Goal: Information Seeking & Learning: Find specific fact

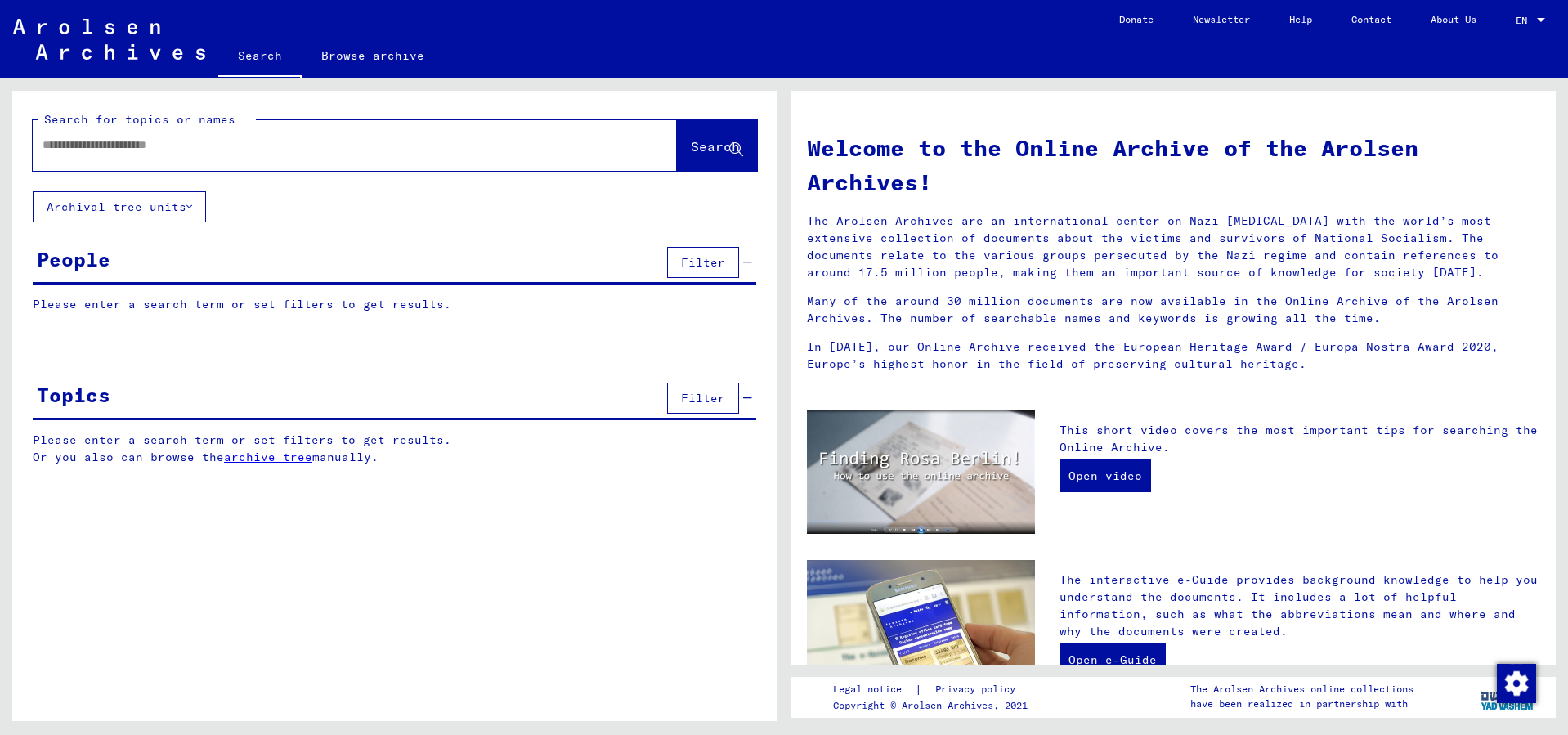
click at [349, 147] on input "text" at bounding box center [335, 145] width 586 height 17
type input "**********"
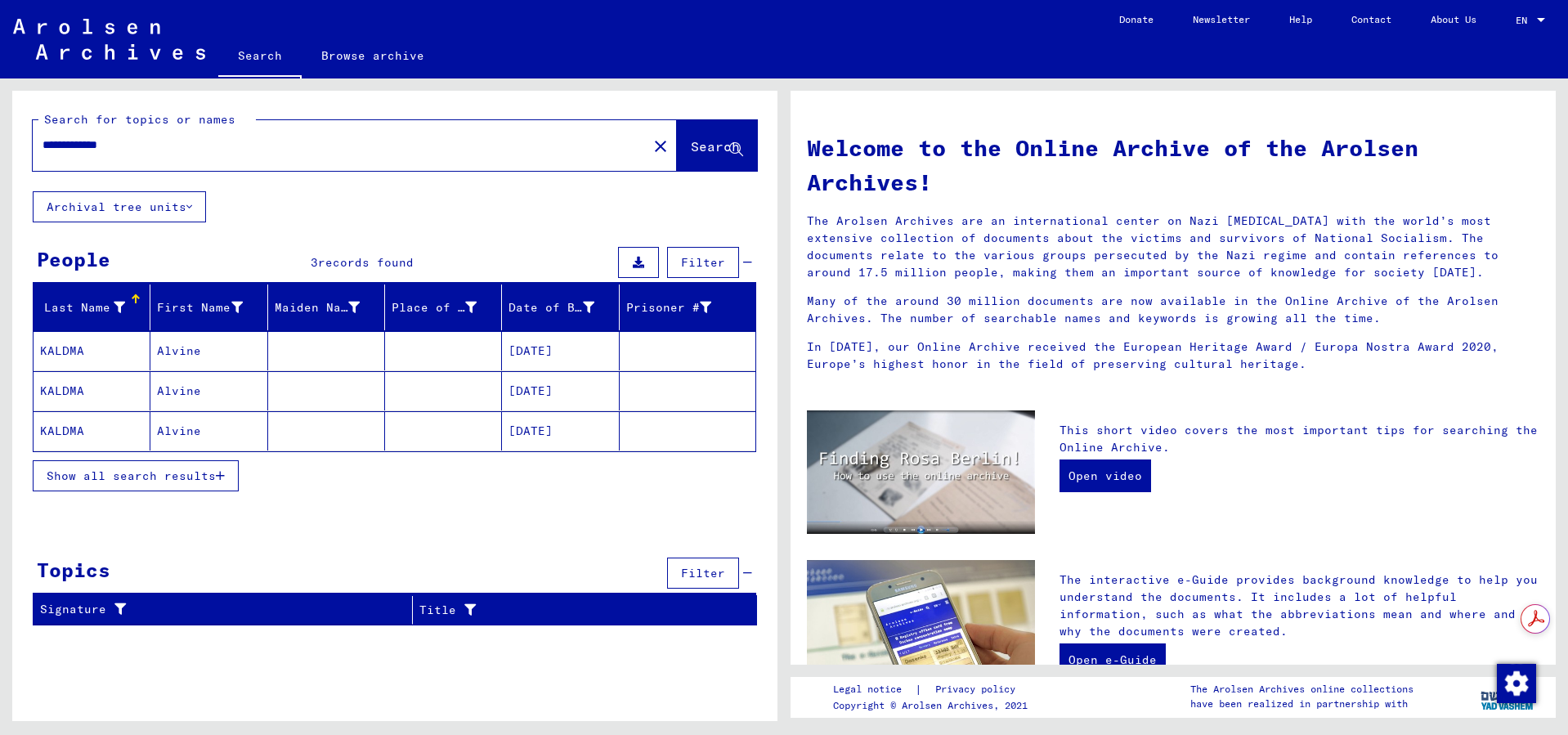
click at [191, 346] on mat-cell "Alvine" at bounding box center [208, 351] width 117 height 39
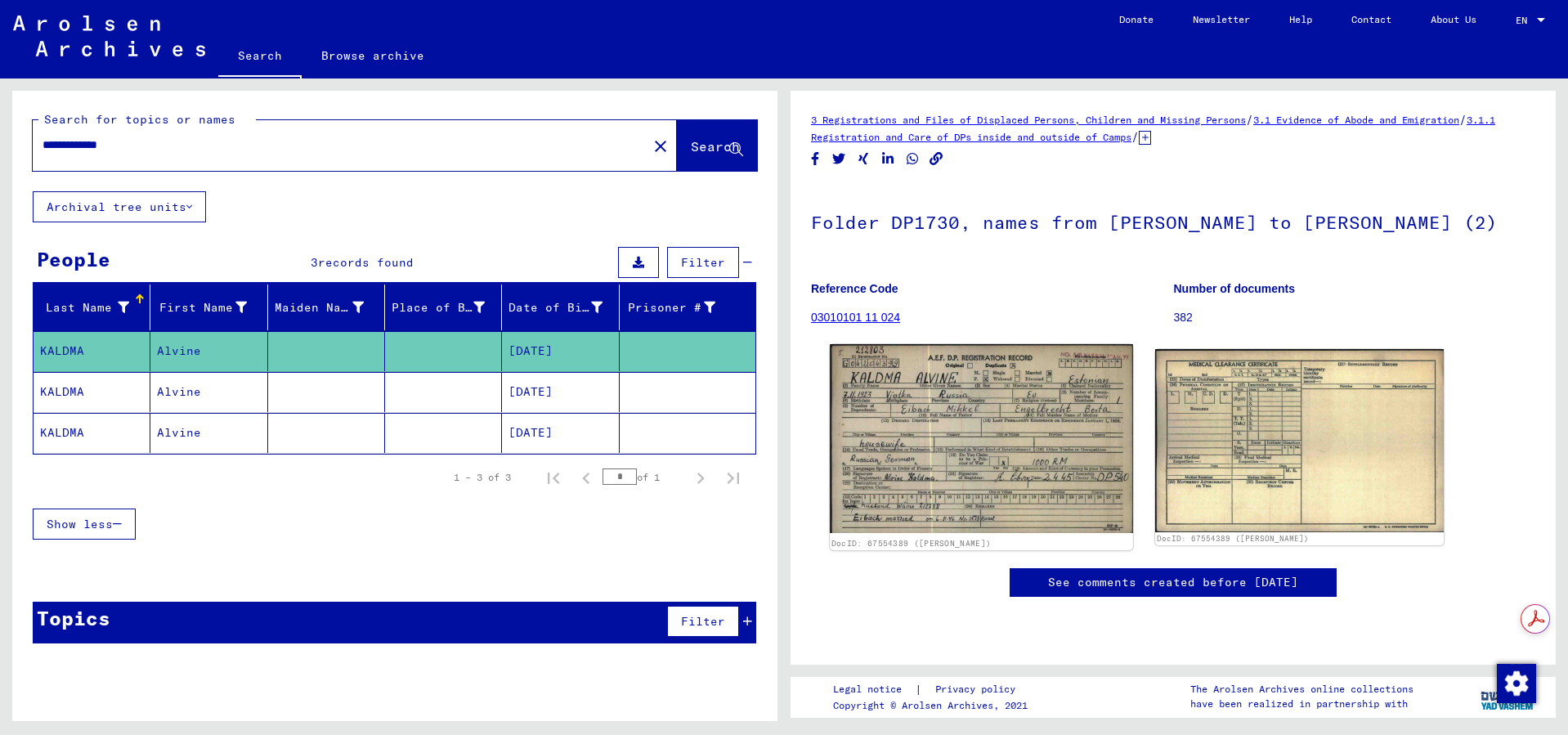
click at [907, 395] on img at bounding box center [982, 438] width 303 height 189
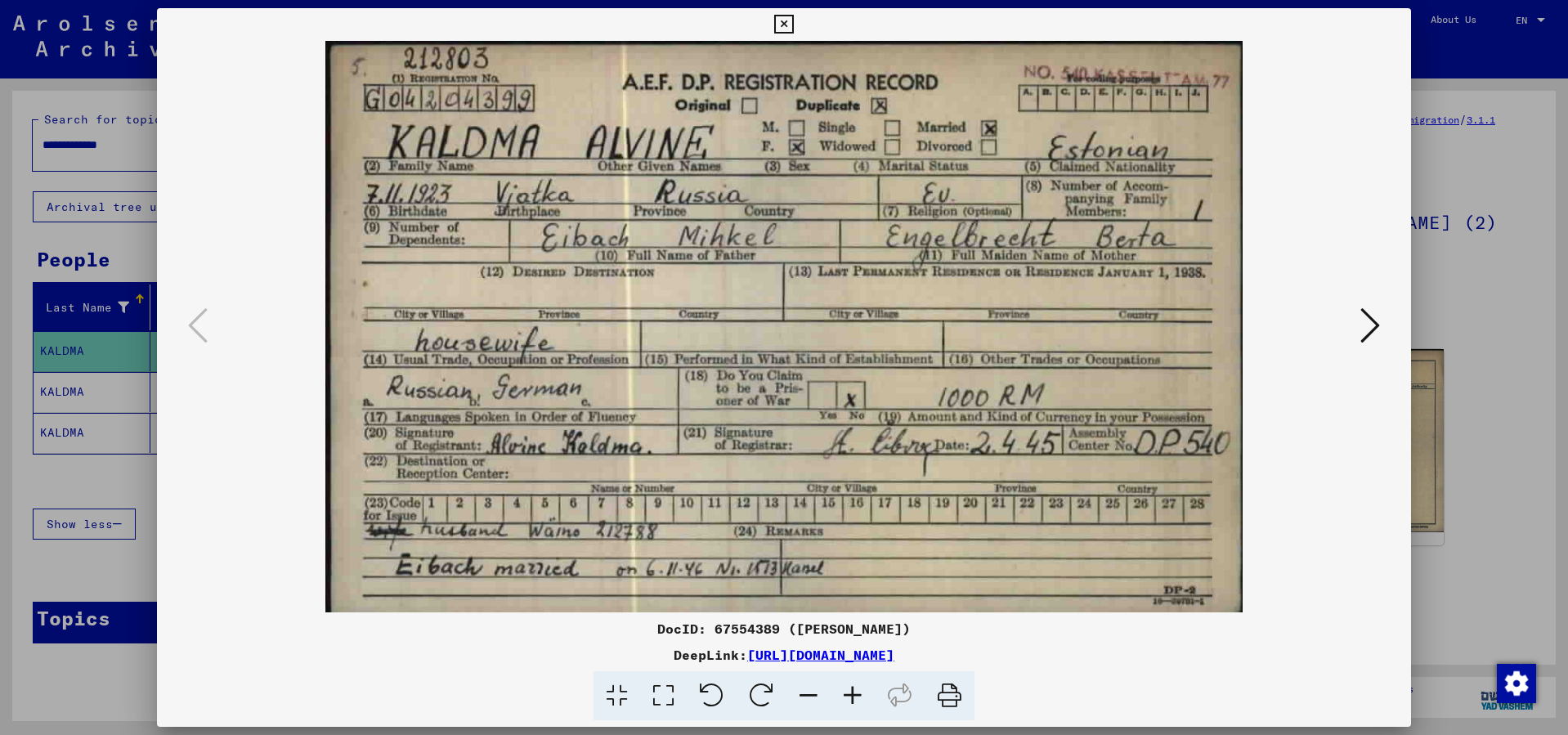
click at [1466, 50] on div at bounding box center [784, 367] width 1568 height 735
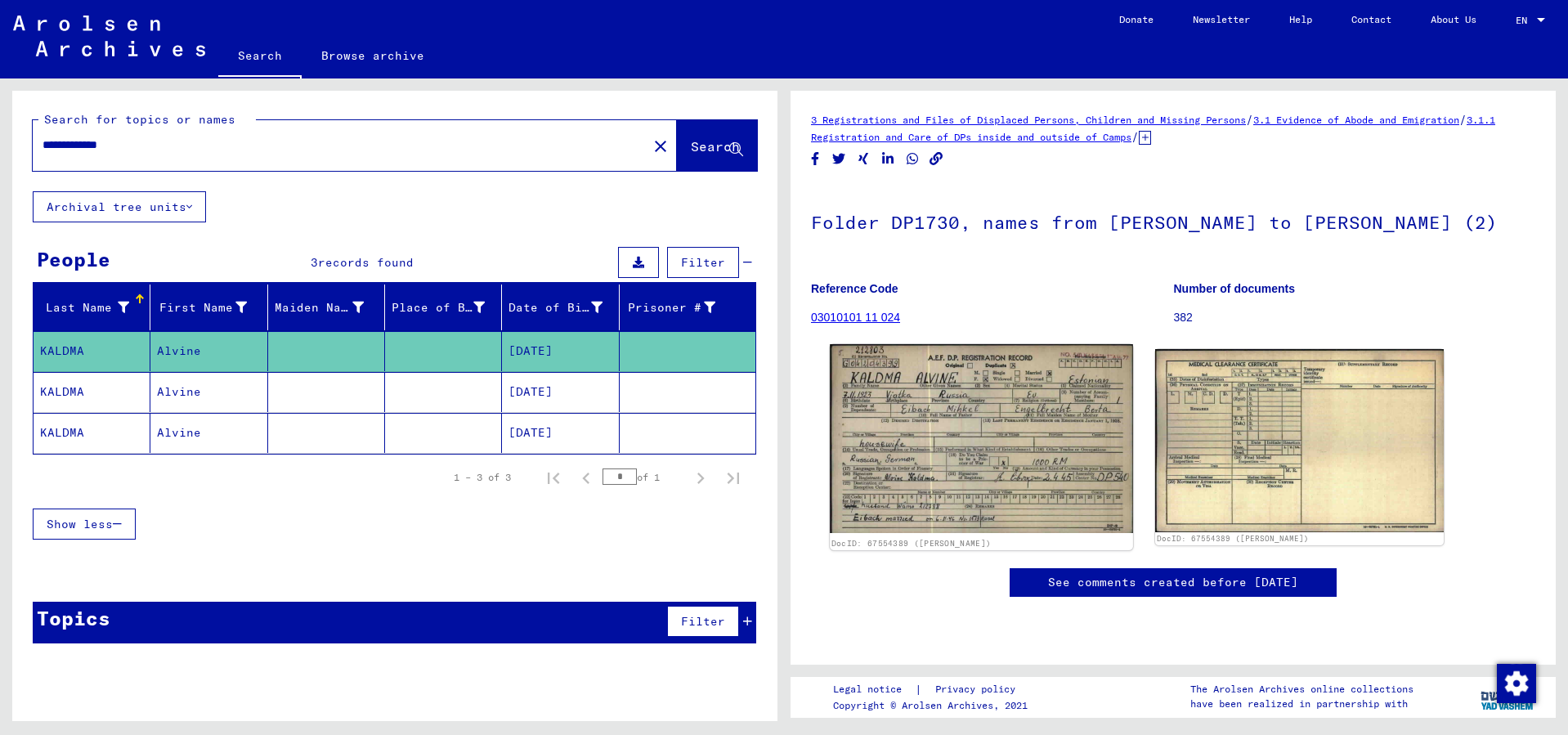
click at [913, 438] on img at bounding box center [982, 438] width 303 height 189
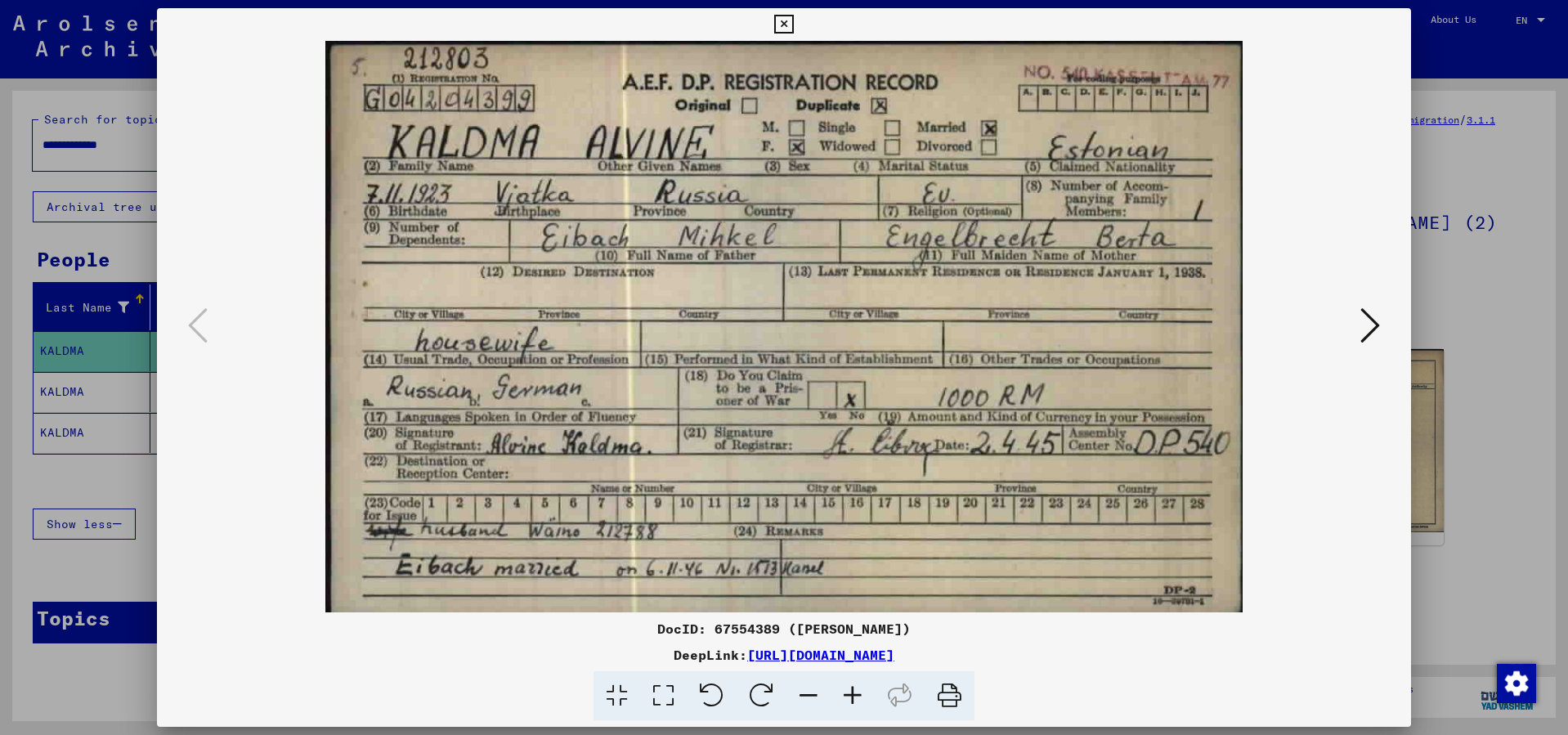
click at [782, 15] on icon at bounding box center [784, 24] width 19 height 20
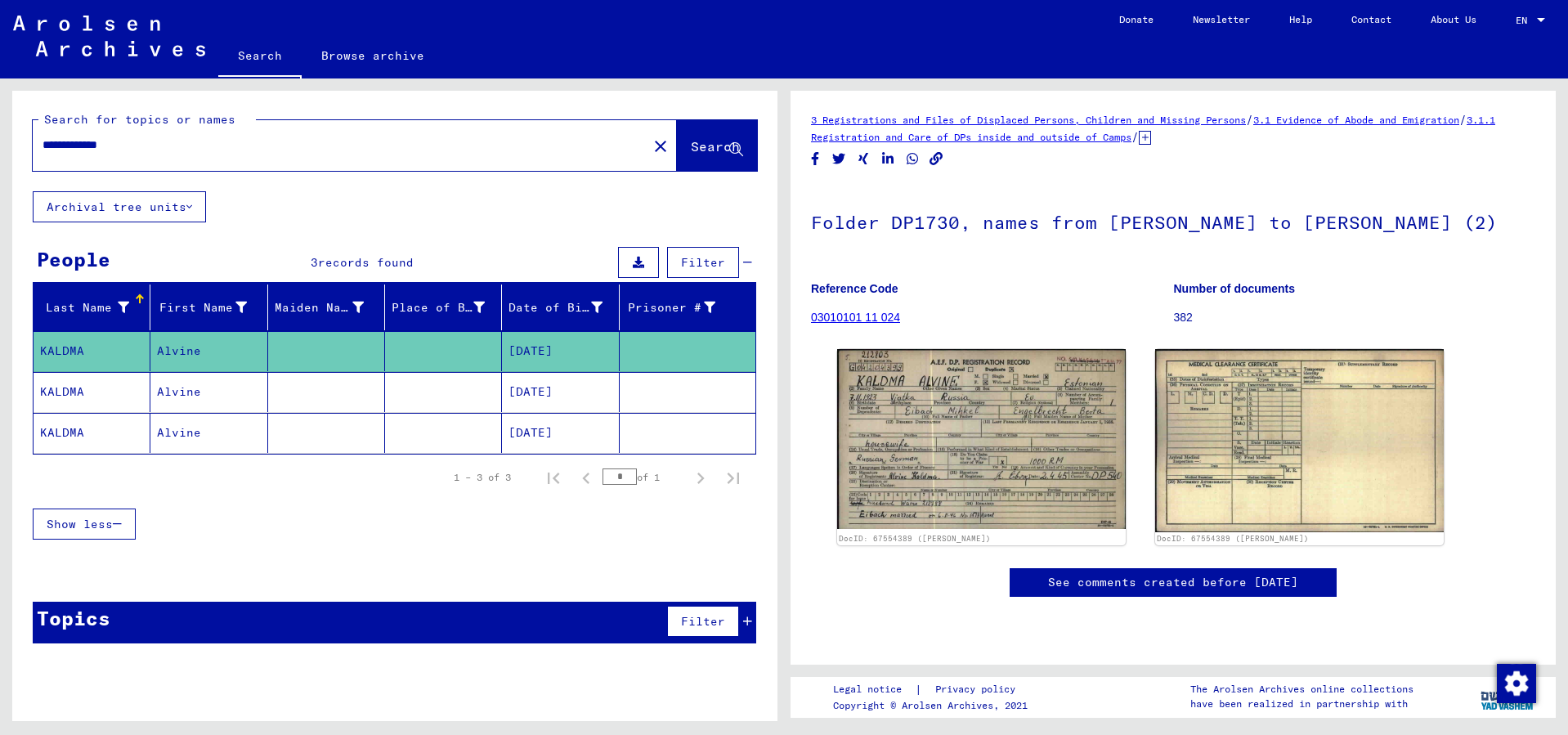
click at [199, 391] on mat-cell "Alvine" at bounding box center [208, 392] width 117 height 40
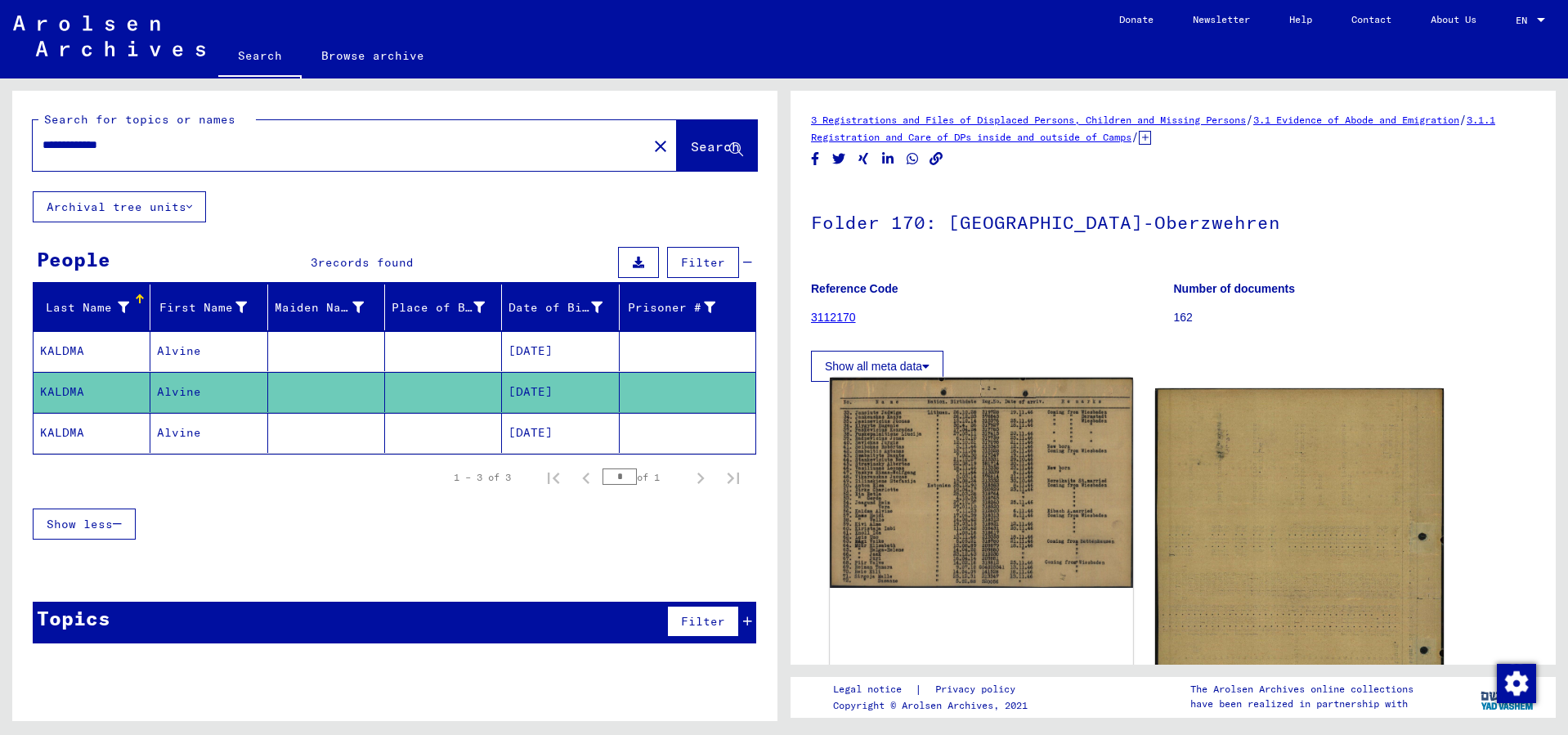
click at [928, 440] on img at bounding box center [982, 483] width 303 height 210
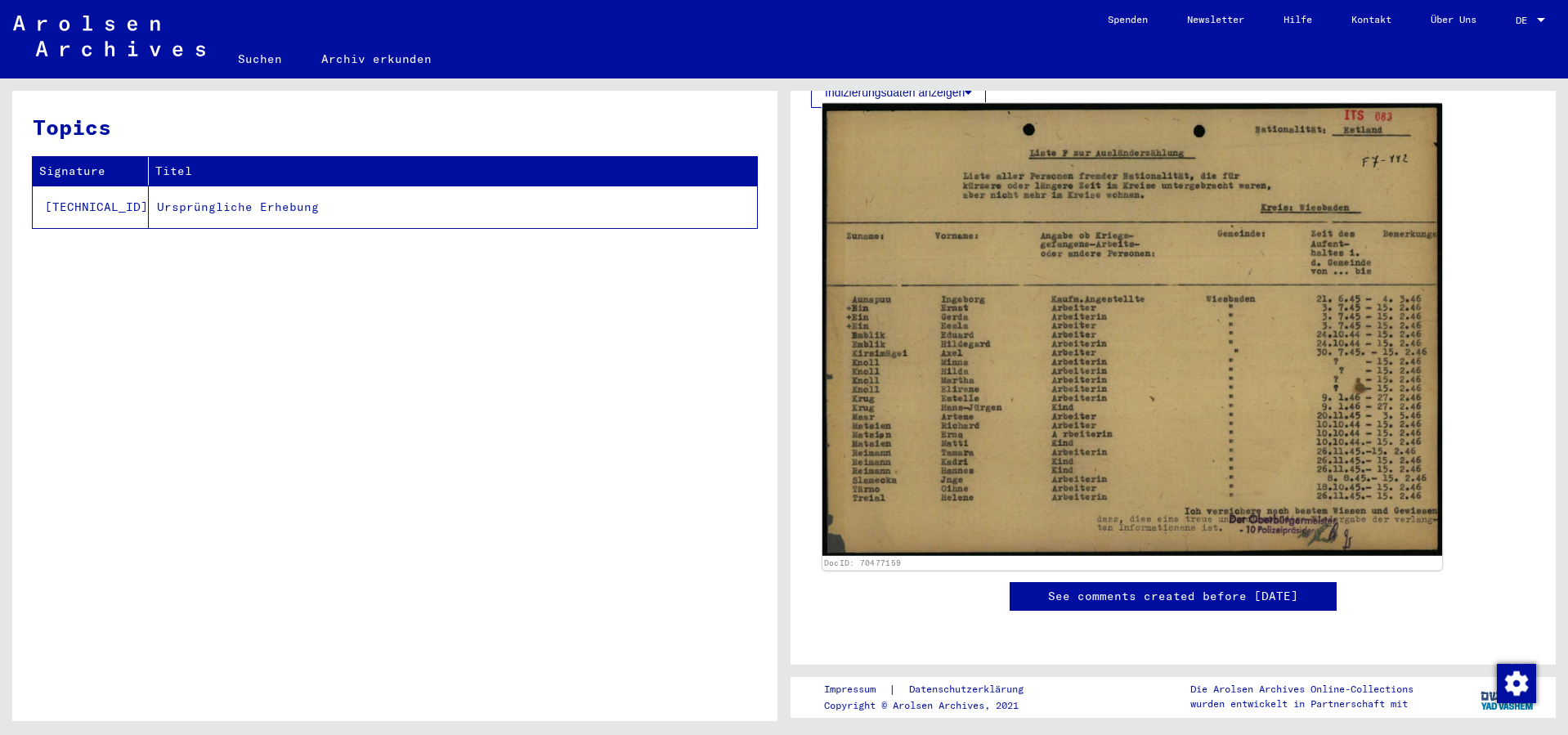
scroll to position [545, 0]
click at [971, 348] on div "2 Registrierungen von Ausländern und deutschen Verfolgten durch öffentliche Ein…" at bounding box center [1173, 228] width 724 height 833
click at [921, 241] on img at bounding box center [1132, 330] width 620 height 453
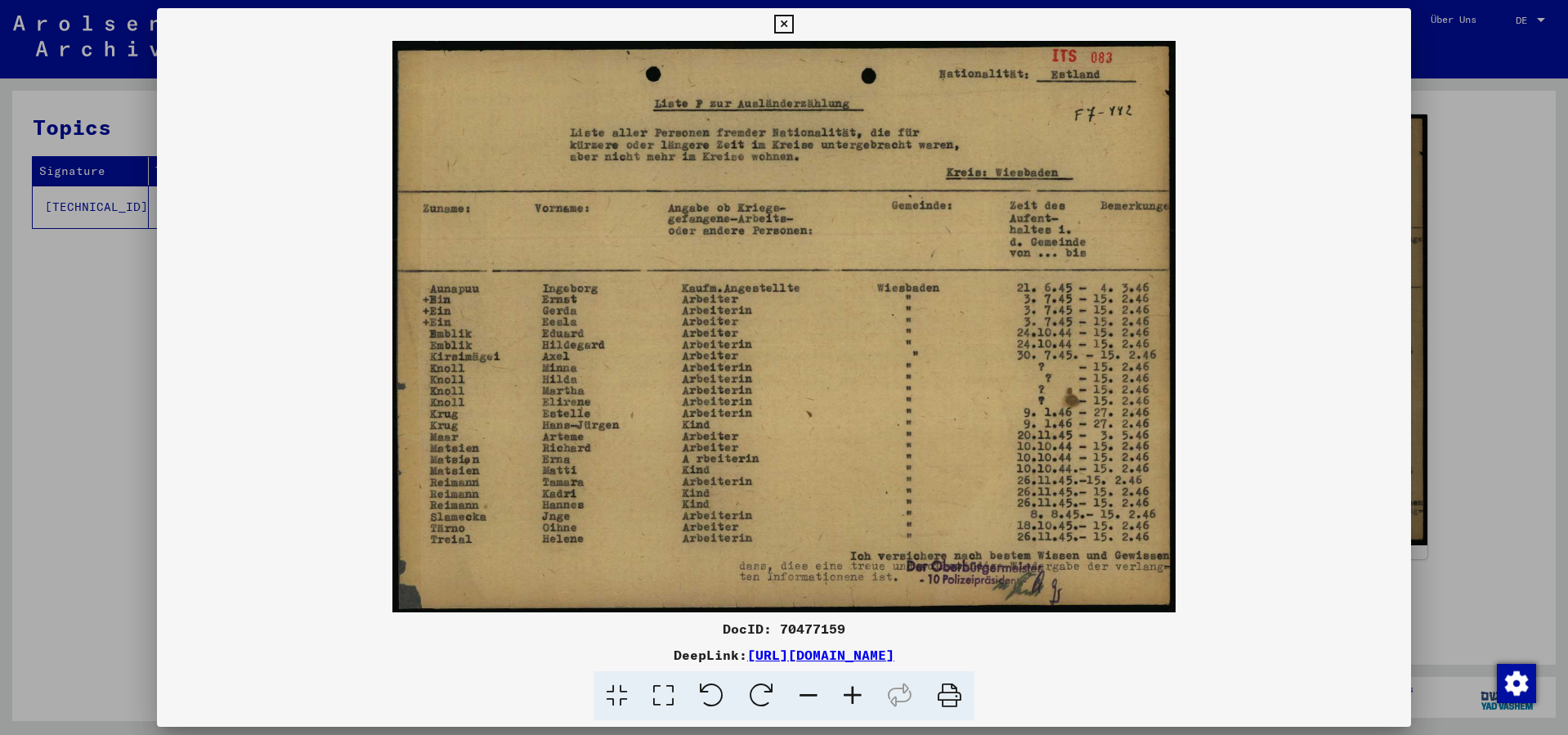
click at [783, 22] on icon at bounding box center [784, 24] width 19 height 20
